Goal: Obtain resource: Download file/media

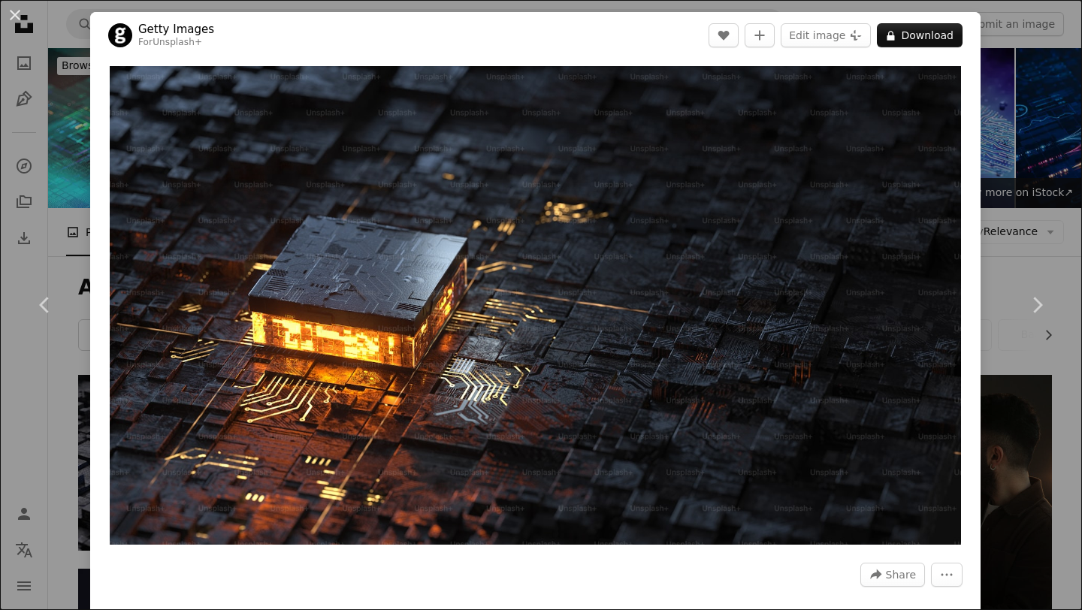
scroll to position [8352, 0]
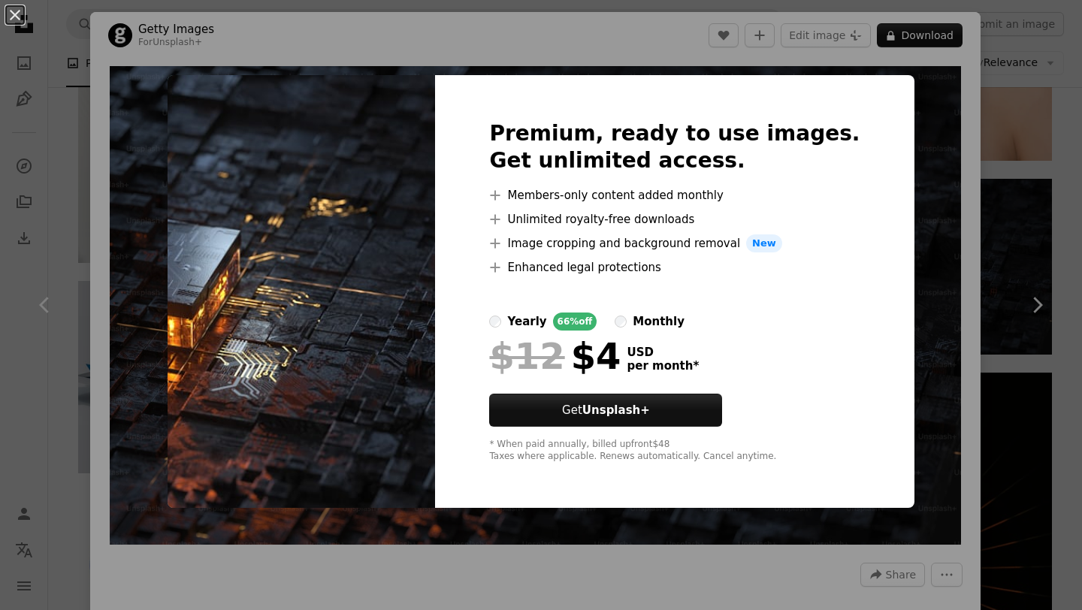
click at [897, 186] on div "An X shape Premium, ready to use images. Get unlimited access. A plus sign Memb…" at bounding box center [541, 305] width 1082 height 610
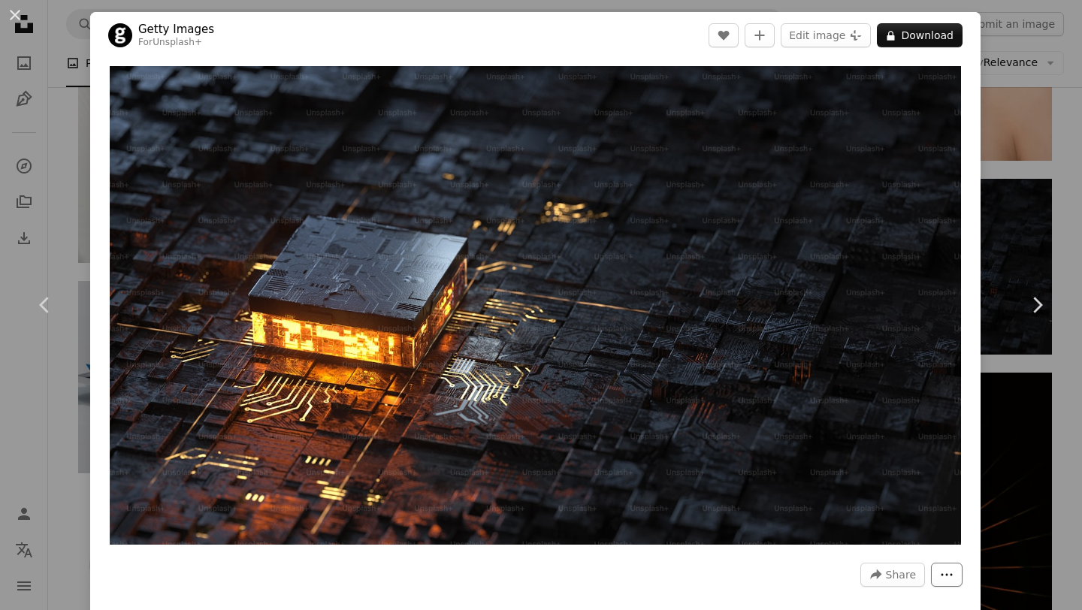
click at [955, 582] on button "More Actions" at bounding box center [947, 575] width 32 height 24
click at [988, 451] on dialog "An X shape Chevron left Chevron right Getty Images For Unsplash+ A heart A plus…" at bounding box center [541, 305] width 1082 height 610
click at [950, 93] on img "Zoom in on this image" at bounding box center [535, 305] width 850 height 479
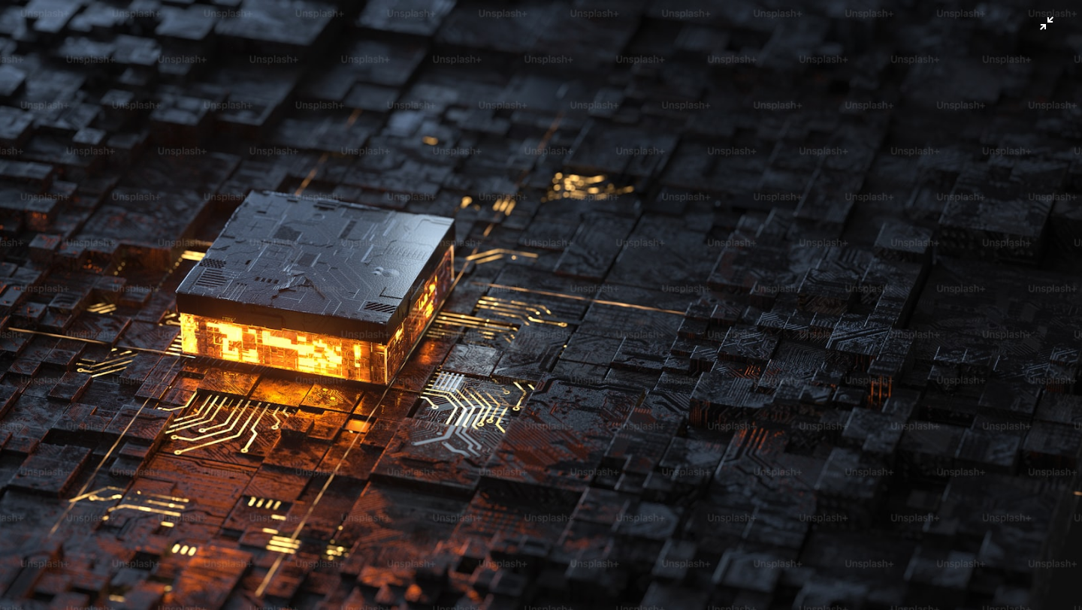
click at [1034, 50] on img "Zoom out on this image" at bounding box center [540, 304] width 1083 height 609
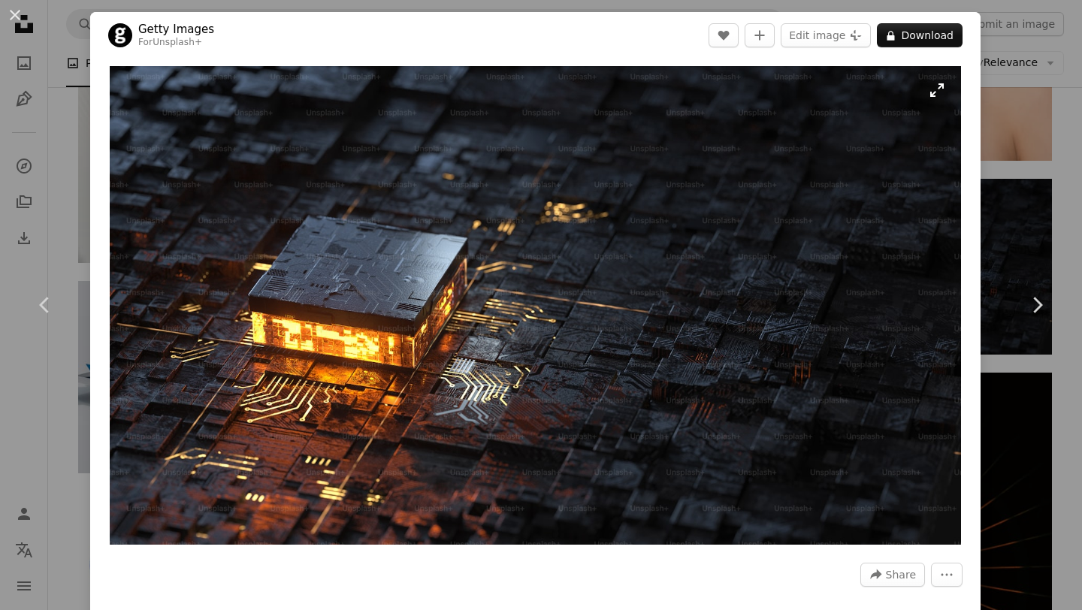
click at [902, 131] on img "Zoom in on this image" at bounding box center [535, 305] width 850 height 479
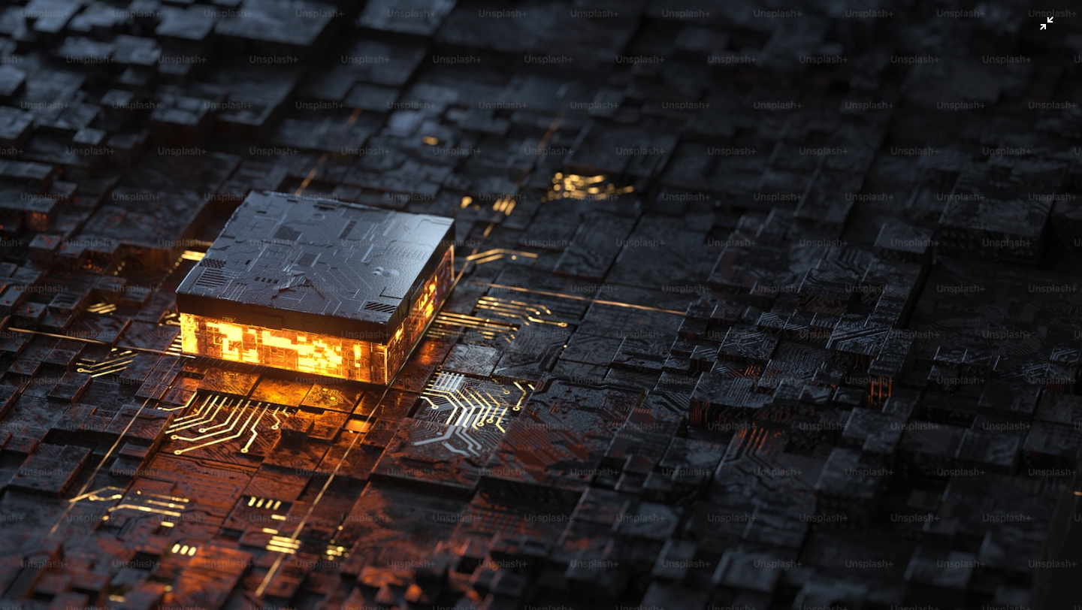
click at [1052, 27] on img "Zoom out on this image" at bounding box center [540, 304] width 1083 height 609
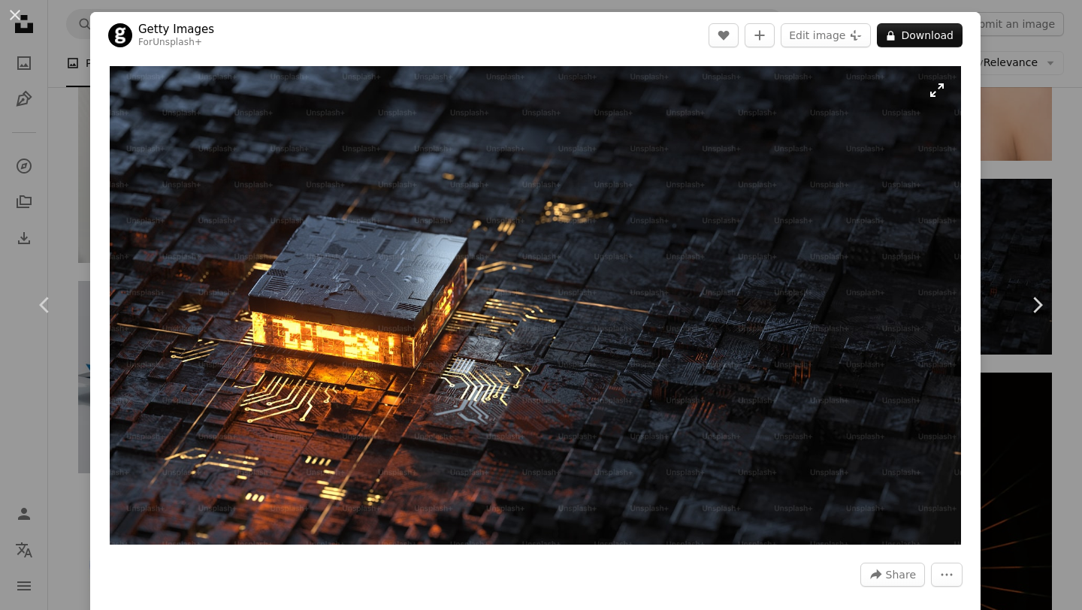
click at [949, 87] on img "Zoom in on this image" at bounding box center [535, 305] width 850 height 479
